Goal: Navigation & Orientation: Find specific page/section

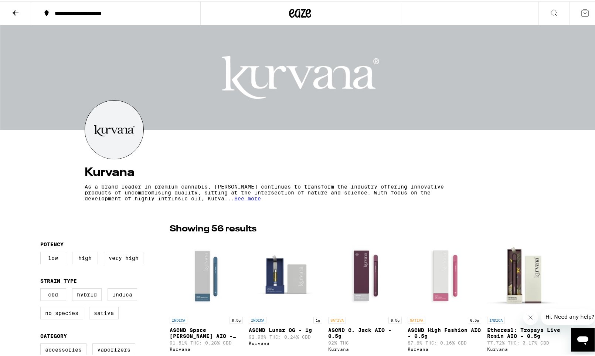
click at [16, 11] on icon at bounding box center [16, 11] width 6 height 5
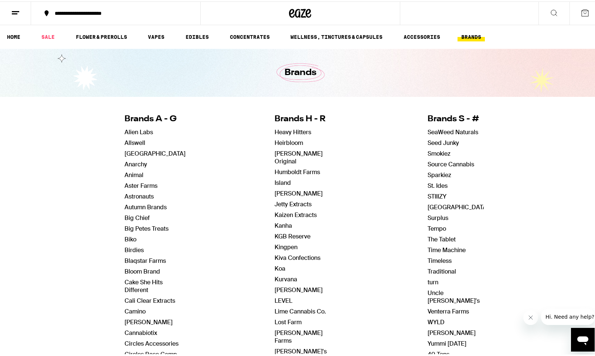
click at [16, 11] on icon at bounding box center [15, 11] width 9 height 9
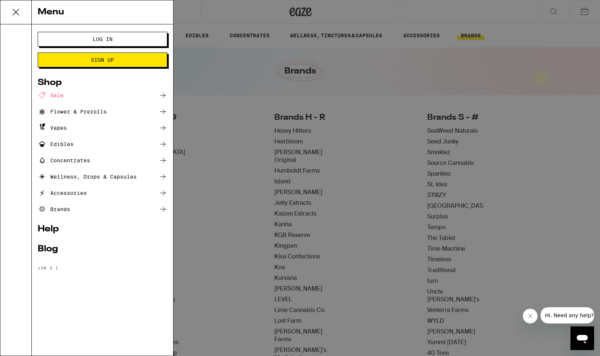
click at [16, 11] on icon at bounding box center [15, 12] width 15 height 15
